Goal: Task Accomplishment & Management: Manage account settings

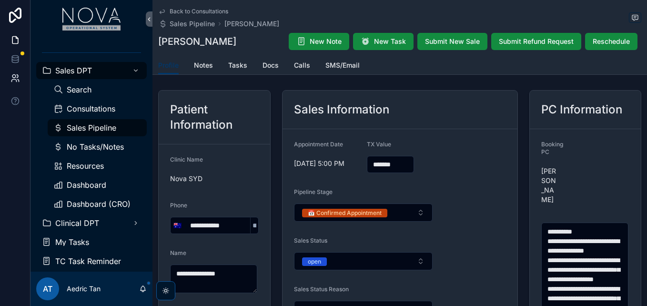
click at [20, 72] on link at bounding box center [15, 78] width 30 height 19
click at [17, 74] on icon at bounding box center [15, 78] width 10 height 10
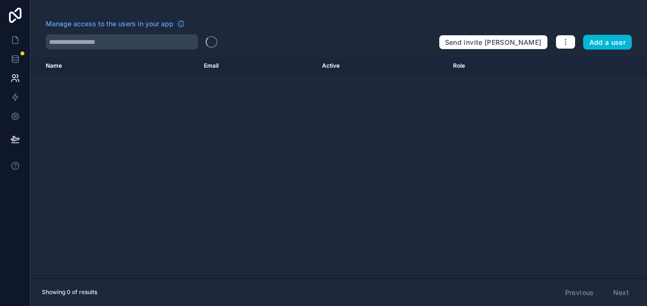
click at [16, 76] on icon at bounding box center [13, 76] width 3 height 3
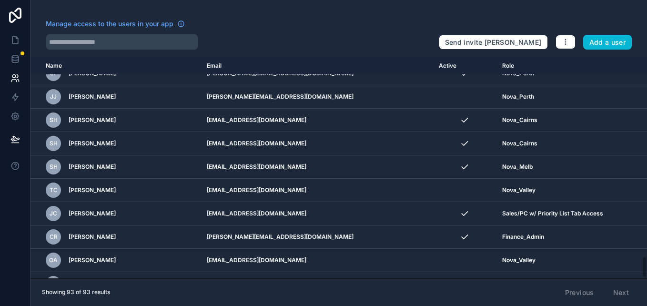
scroll to position [1968, 0]
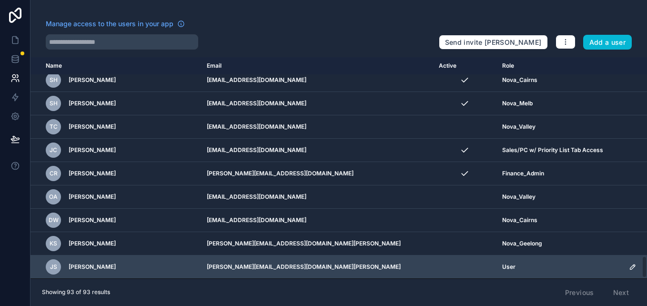
click at [629, 268] on icon "scrollable content" at bounding box center [633, 267] width 8 height 8
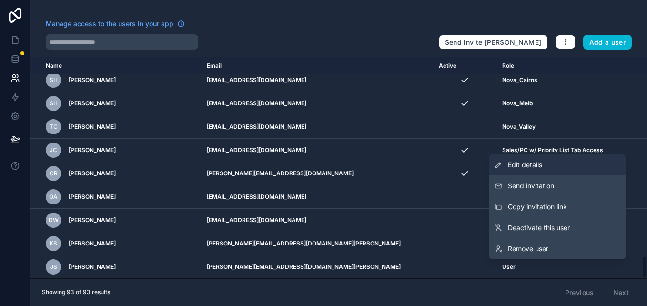
click at [549, 167] on link "Edit details" at bounding box center [557, 164] width 137 height 21
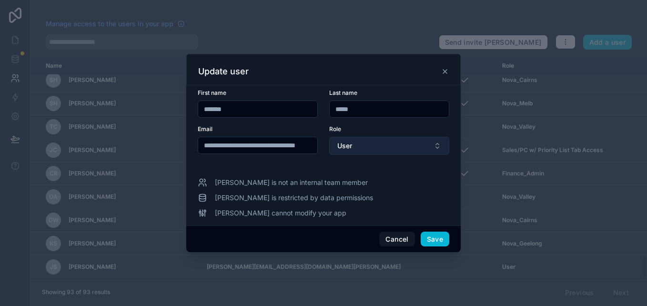
click at [389, 148] on button "User" at bounding box center [389, 146] width 120 height 18
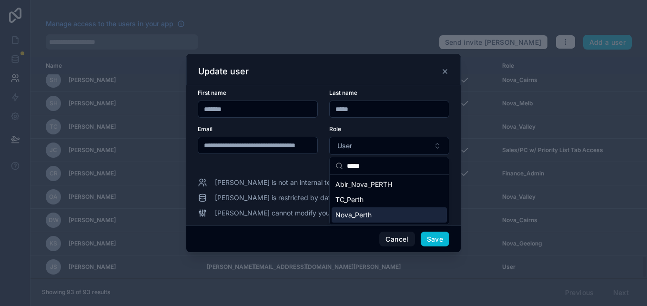
type input "*****"
click at [384, 216] on div "Nova_Perth" at bounding box center [389, 214] width 115 height 15
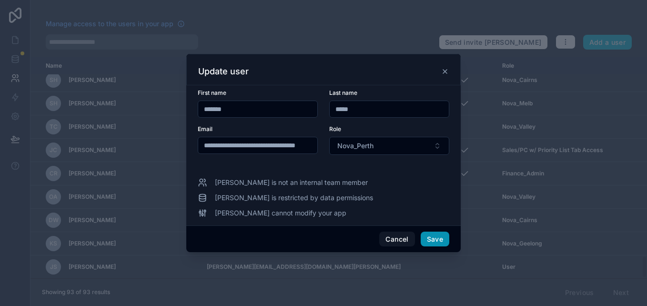
click at [444, 237] on button "Save" at bounding box center [435, 239] width 29 height 15
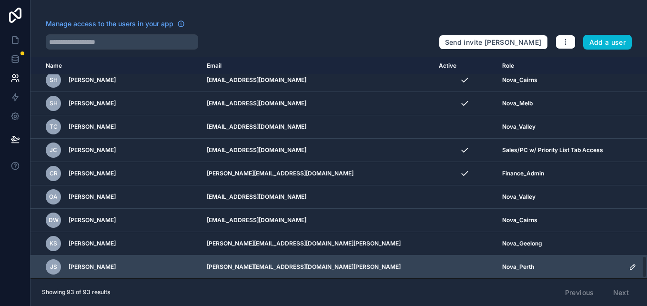
click at [629, 269] on icon "scrollable content" at bounding box center [633, 267] width 8 height 8
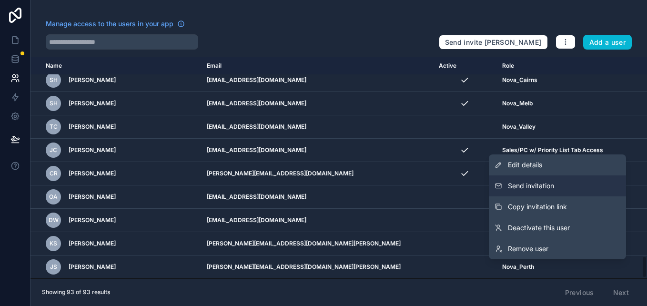
click at [555, 181] on button "Send invitation" at bounding box center [557, 185] width 137 height 21
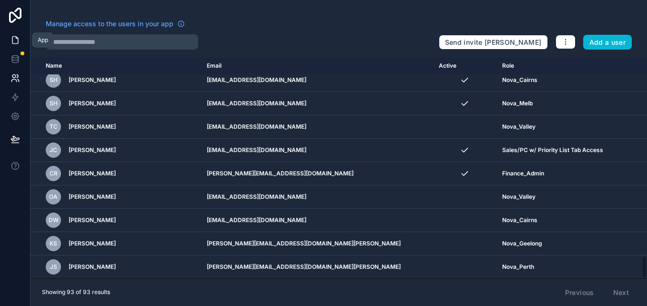
click at [12, 35] on link at bounding box center [15, 39] width 30 height 19
